Goal: Information Seeking & Learning: Learn about a topic

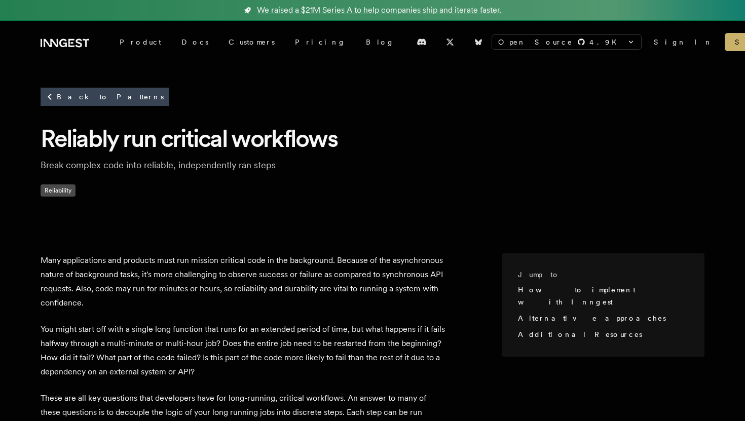
click at [63, 44] on icon at bounding box center [65, 43] width 49 height 12
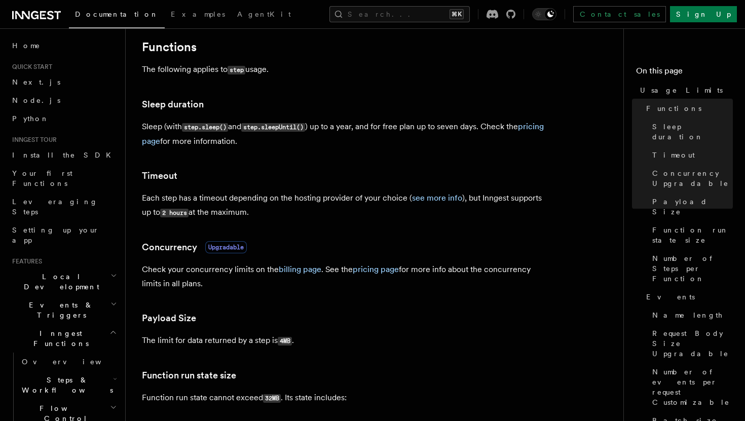
scroll to position [156, 0]
click at [419, 198] on link "see more info" at bounding box center [437, 197] width 50 height 10
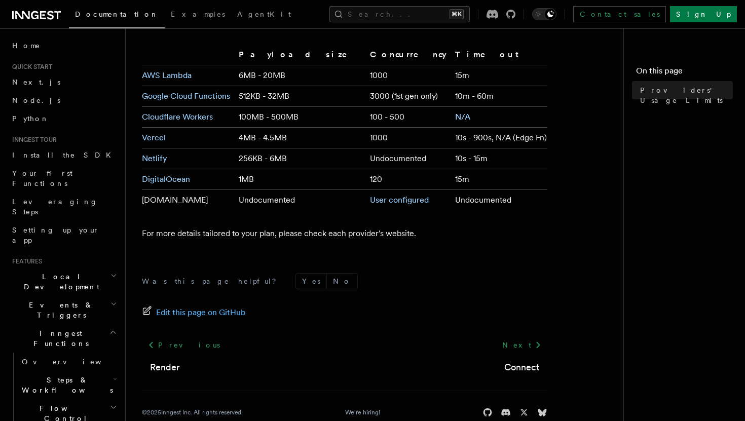
scroll to position [137, 0]
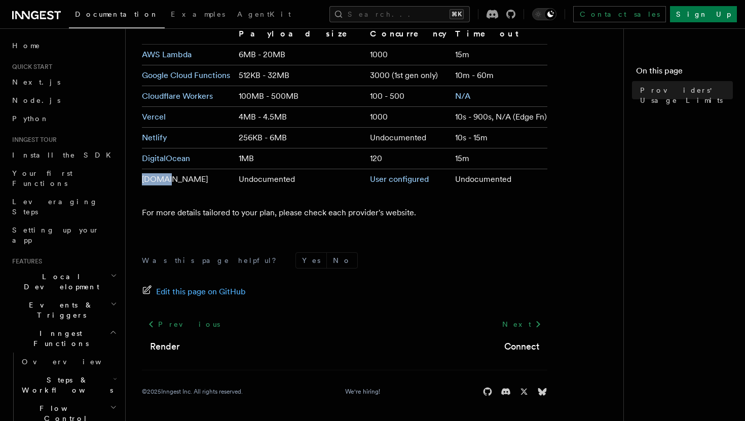
drag, startPoint x: 160, startPoint y: 181, endPoint x: 143, endPoint y: 182, distance: 17.3
click at [143, 182] on td "[DOMAIN_NAME]" at bounding box center [188, 179] width 93 height 21
copy td "[DOMAIN_NAME]"
